Goal: Check status: Check status

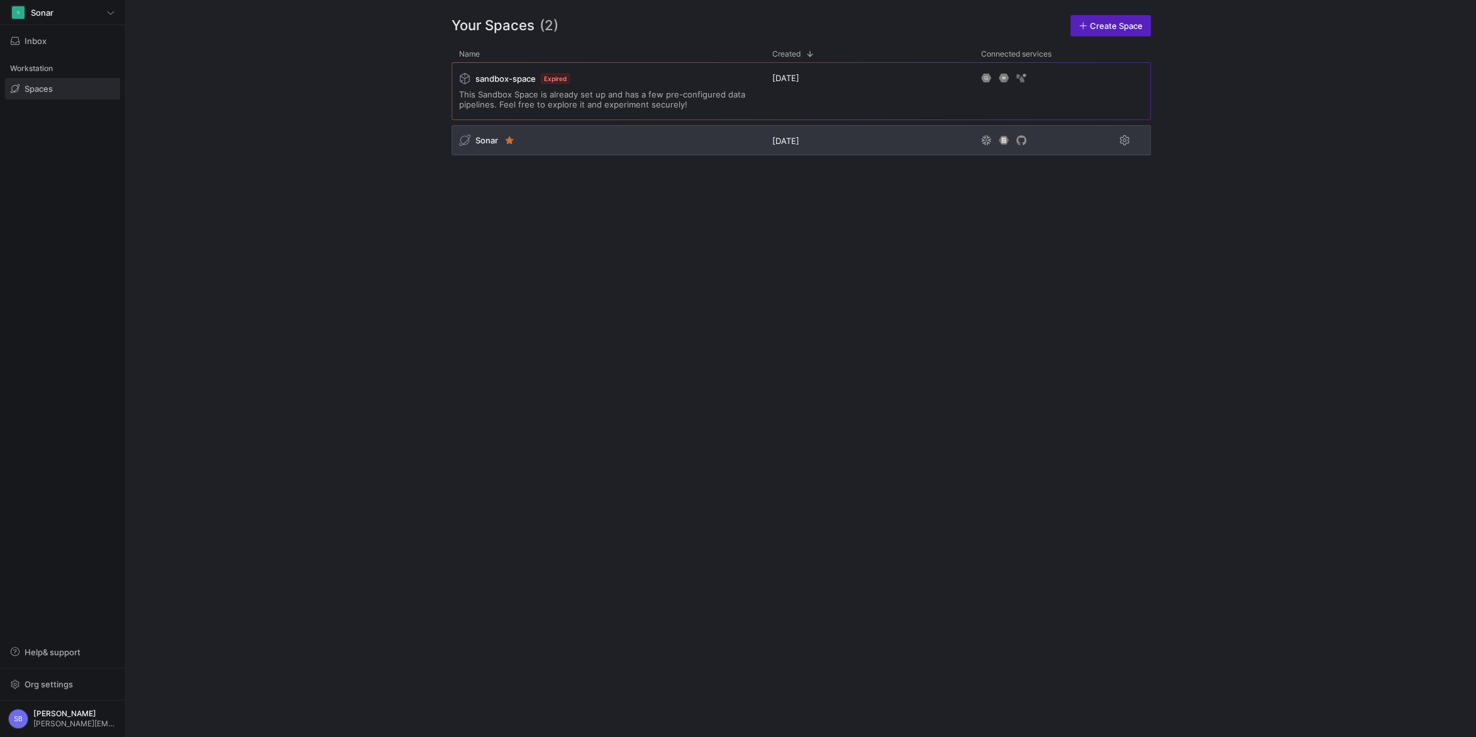
click at [485, 141] on span "Sonar" at bounding box center [486, 140] width 23 height 10
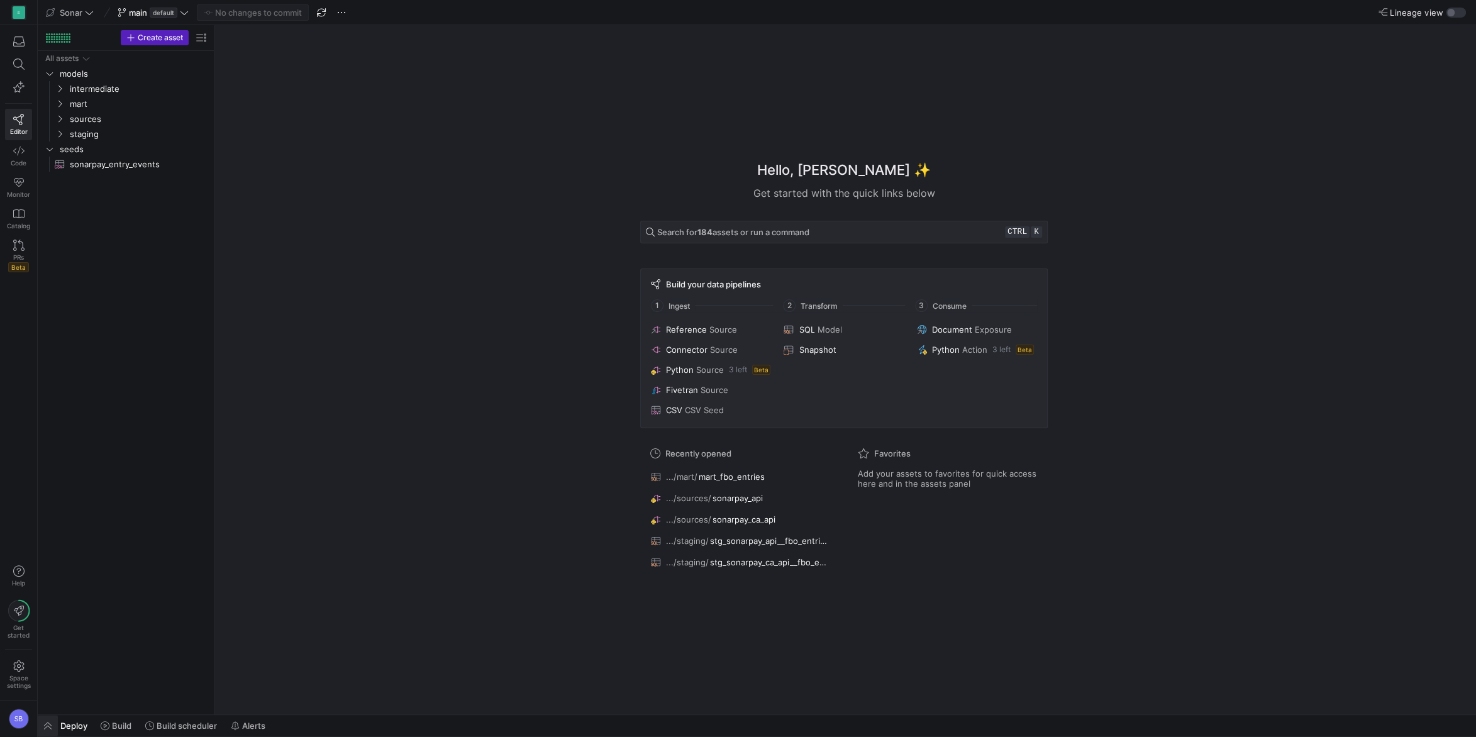
click at [50, 726] on span "button" at bounding box center [48, 725] width 20 height 21
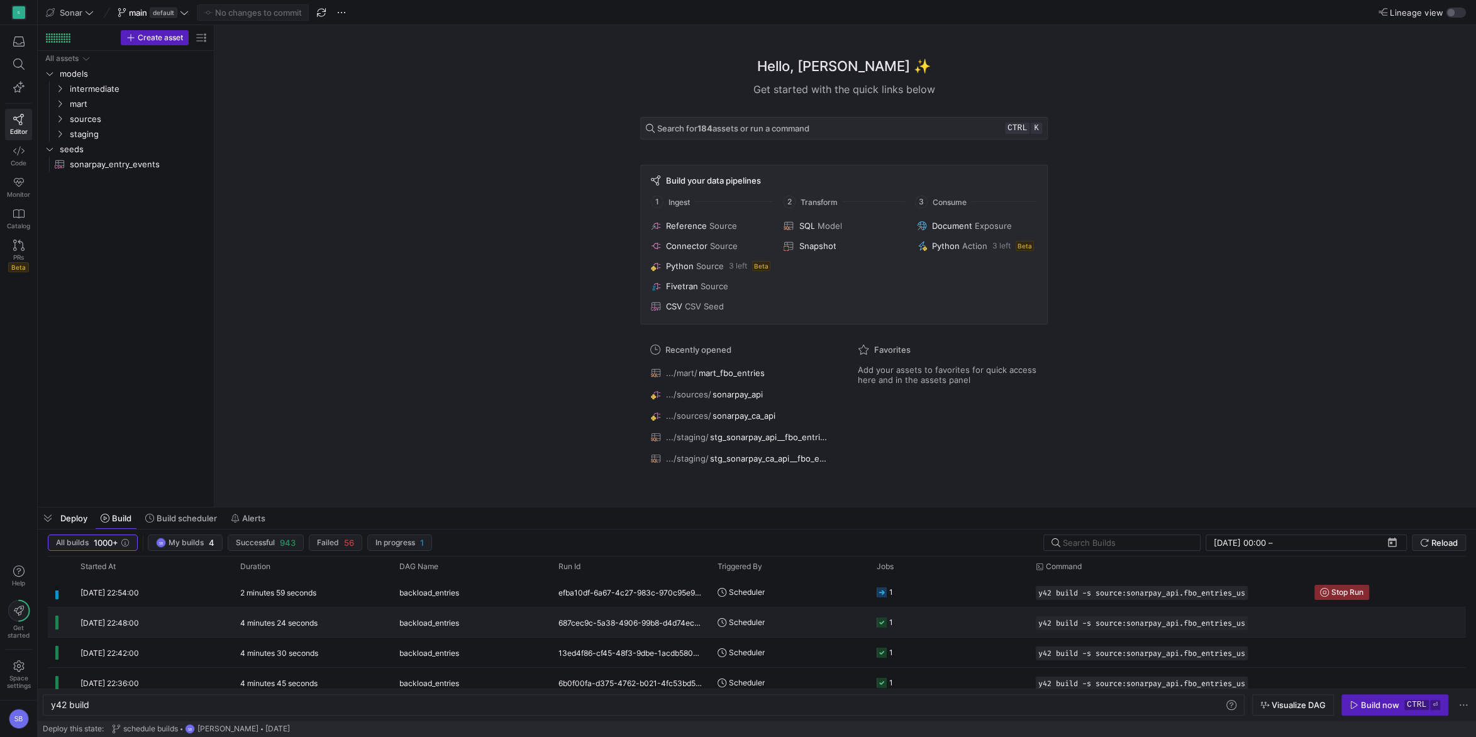
click at [257, 620] on y42-duration "4 minutes 24 seconds" at bounding box center [278, 622] width 77 height 9
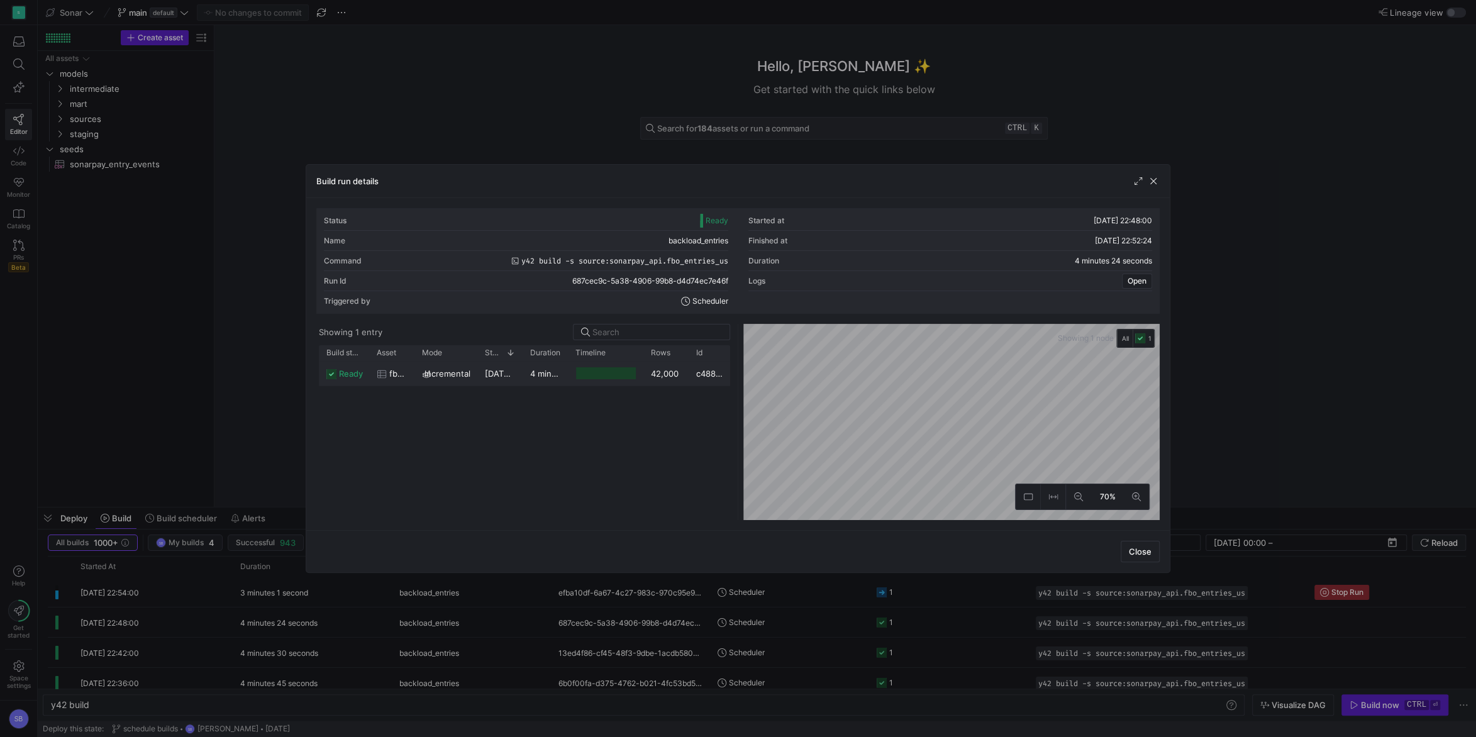
click at [545, 379] on div "4 minutes 21 seconds" at bounding box center [545, 373] width 45 height 25
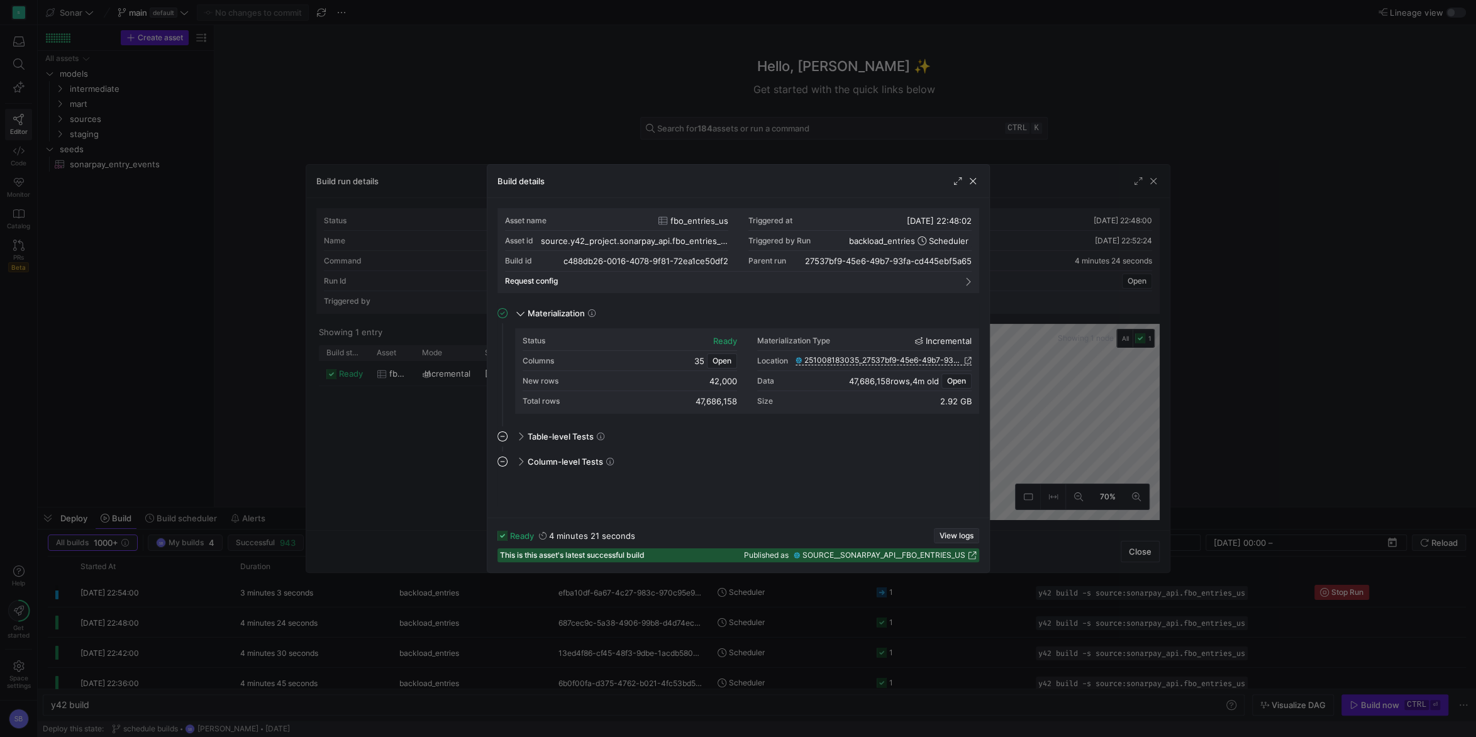
click at [960, 535] on span "View logs" at bounding box center [957, 535] width 34 height 9
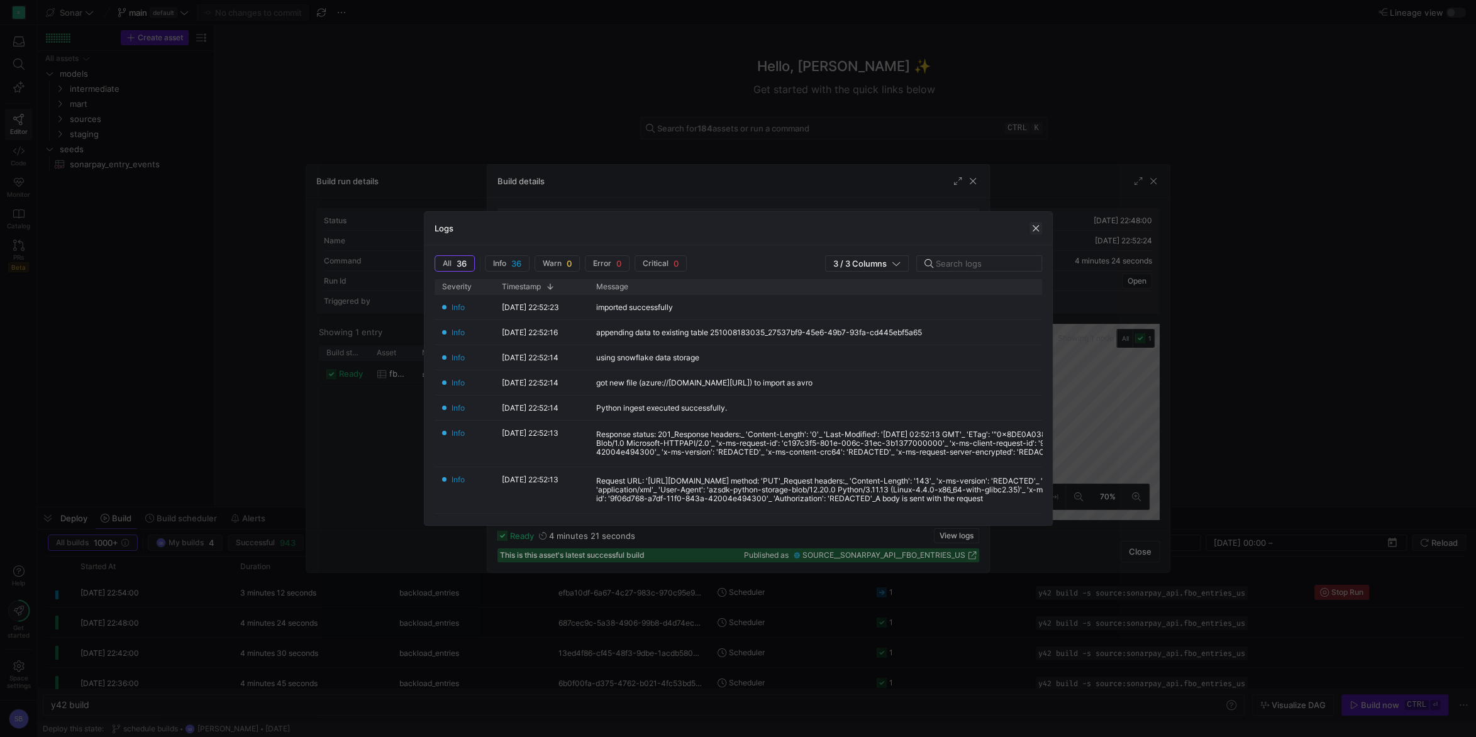
click at [1034, 225] on span "button" at bounding box center [1035, 228] width 13 height 13
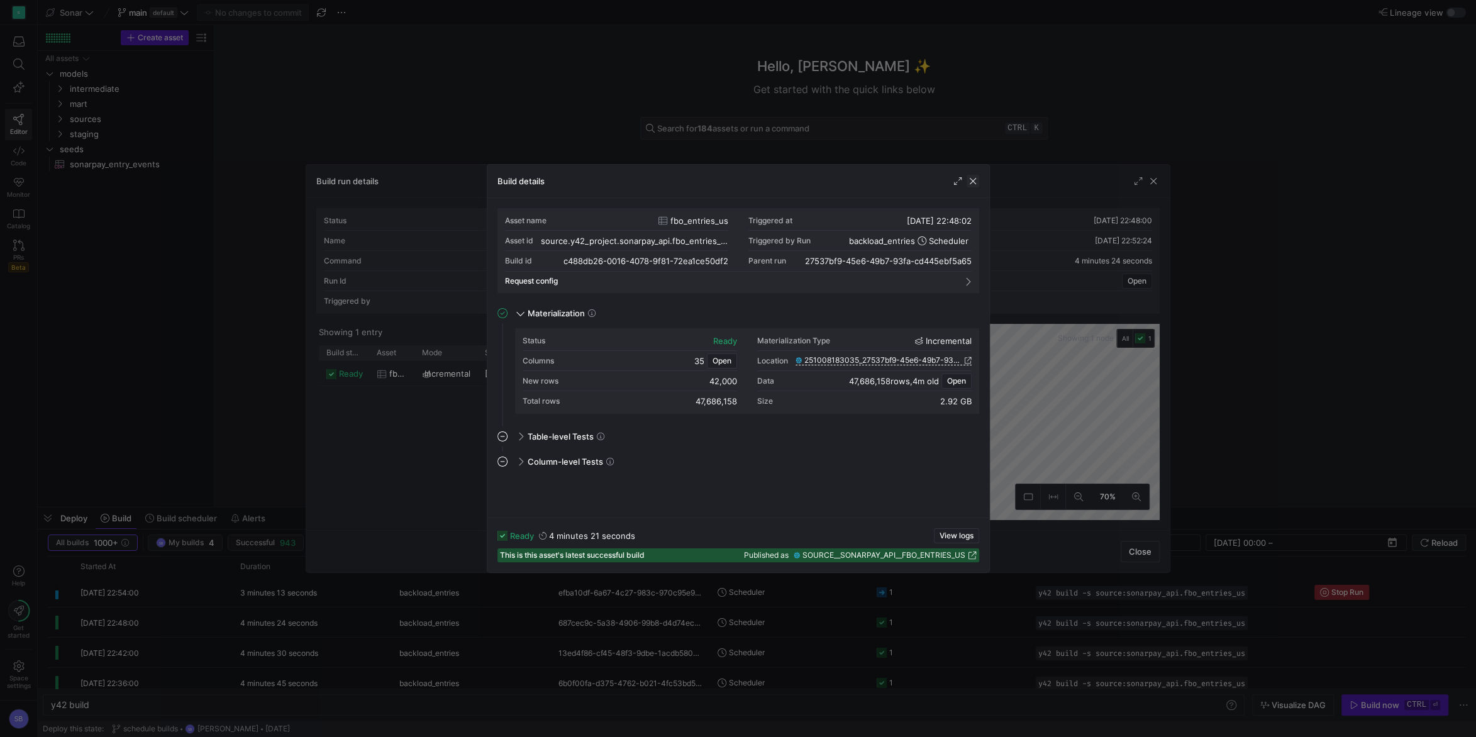
click at [970, 177] on span "button" at bounding box center [973, 181] width 13 height 13
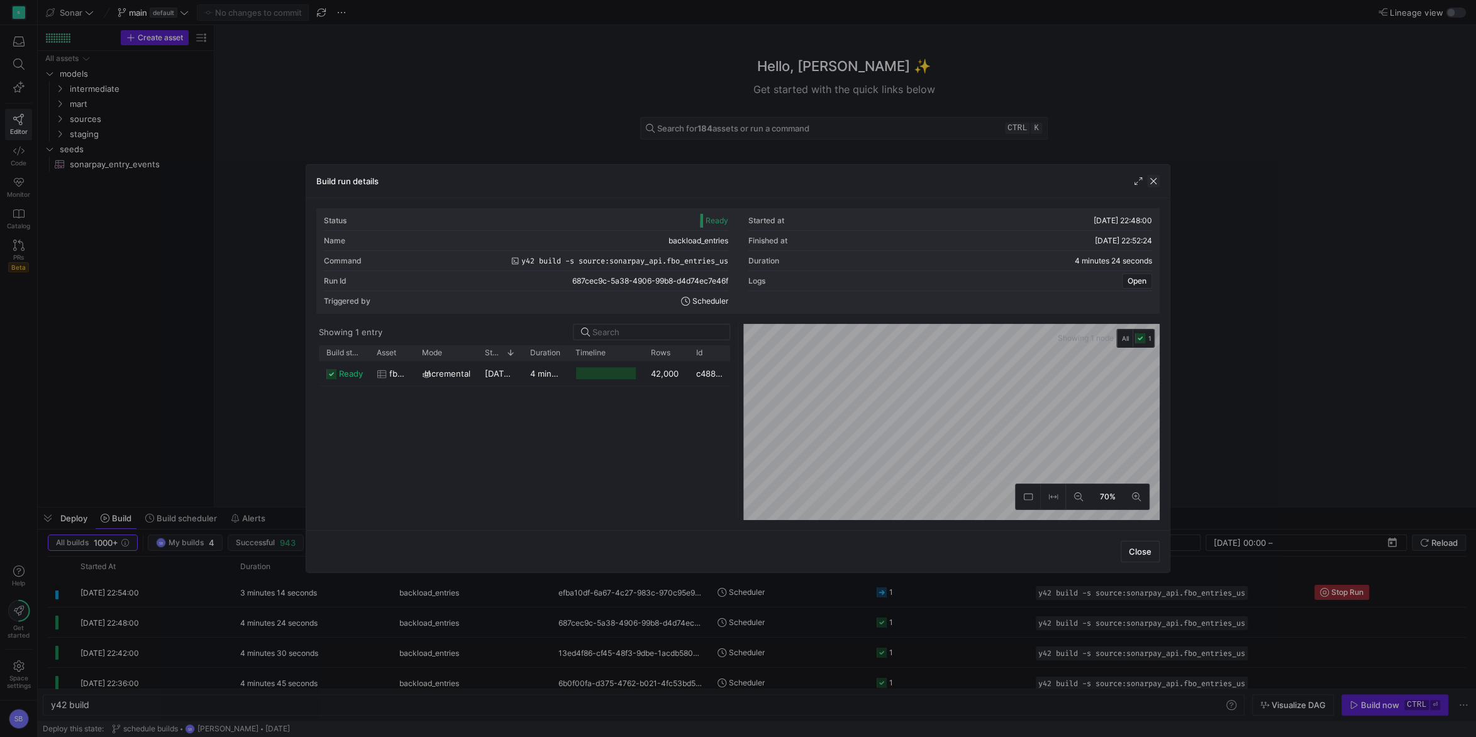
click at [1158, 182] on span "button" at bounding box center [1153, 181] width 13 height 13
